Goal: Browse casually

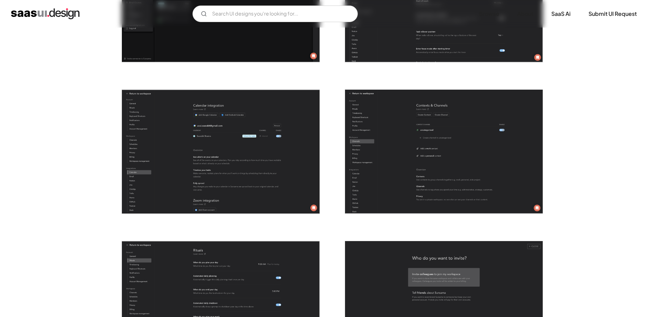
scroll to position [1412, 0]
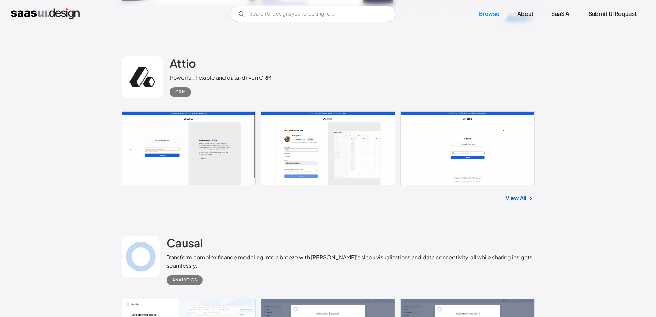
scroll to position [8916, 0]
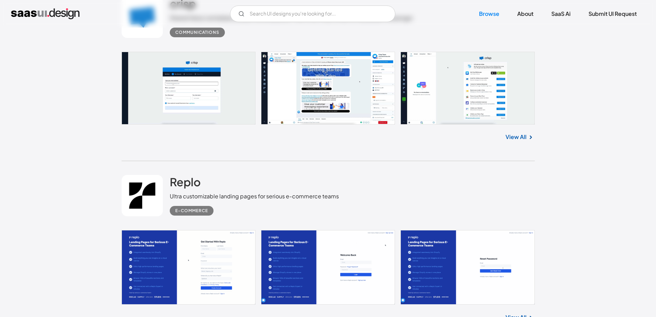
scroll to position [9295, 0]
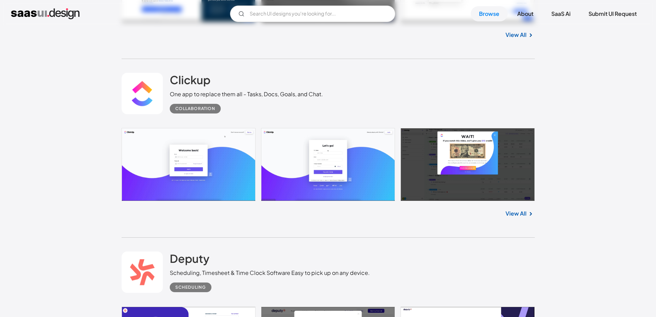
scroll to position [9708, 0]
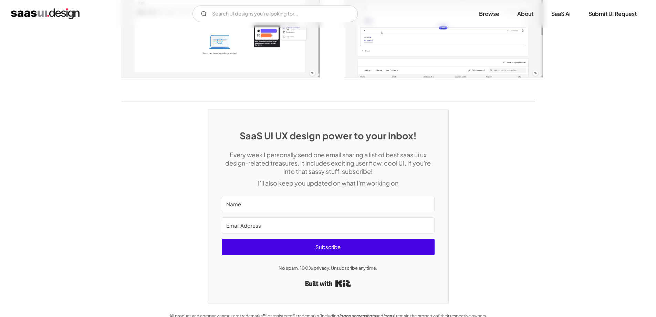
scroll to position [1329, 0]
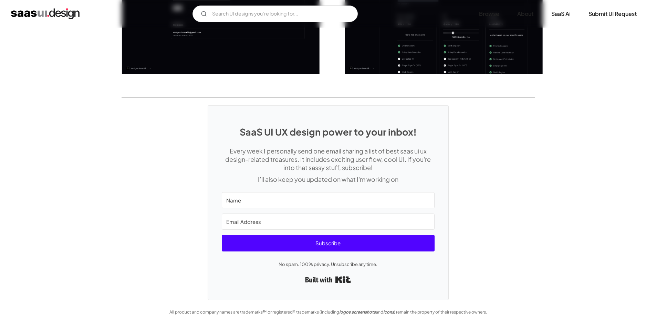
scroll to position [1125, 0]
